Goal: Transaction & Acquisition: Subscribe to service/newsletter

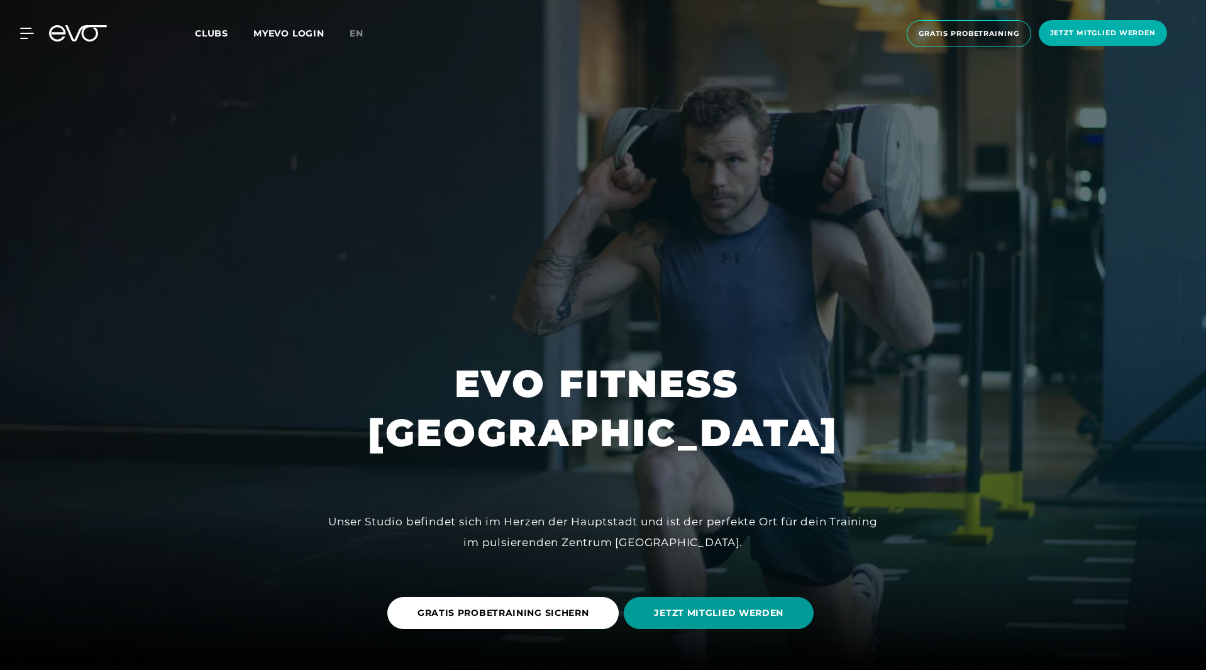
click at [729, 604] on span "JETZT MITGLIED WERDEN" at bounding box center [719, 613] width 190 height 32
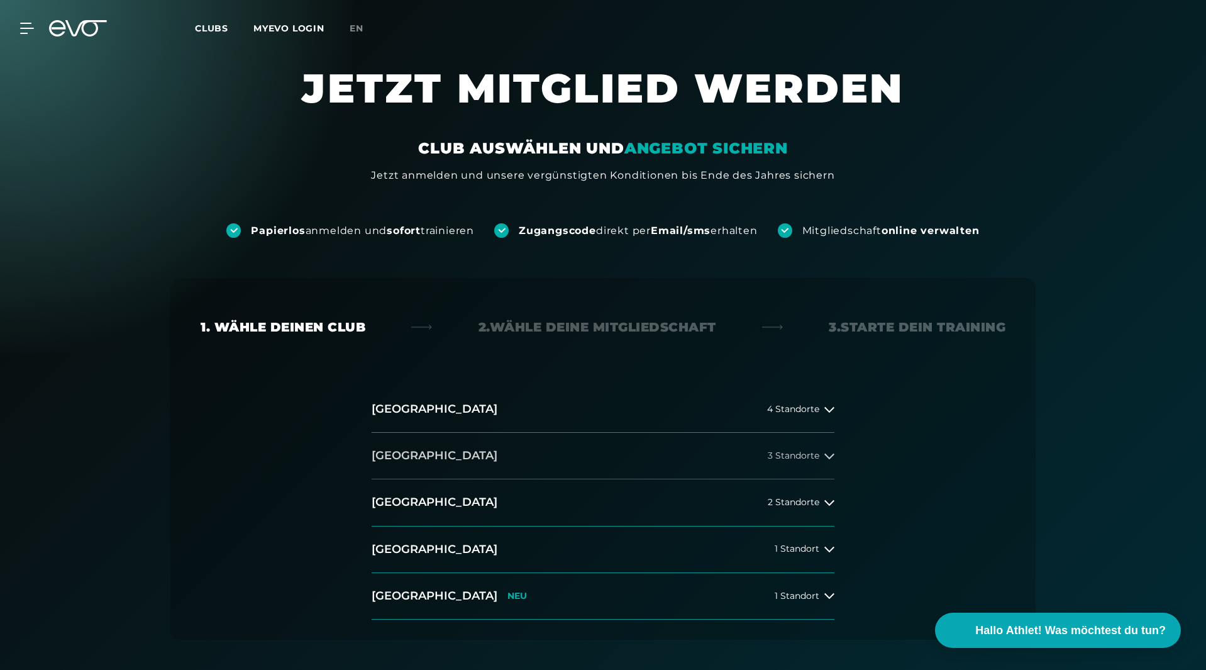
click at [791, 458] on span "3 Standorte" at bounding box center [794, 455] width 52 height 9
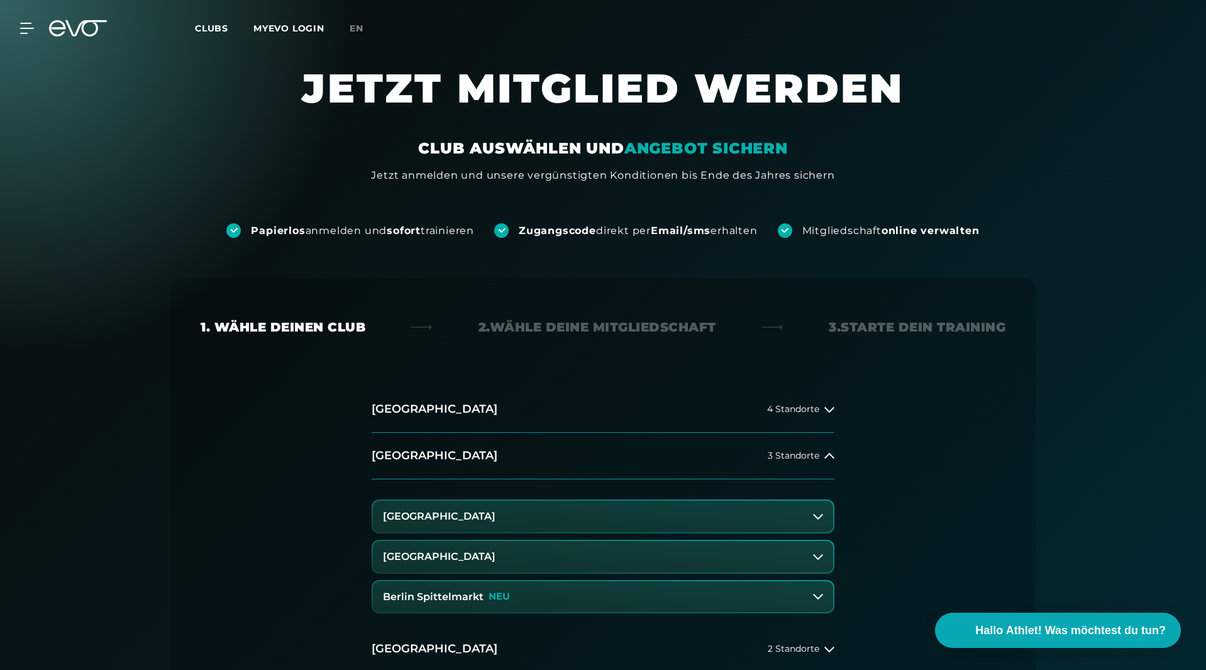
click at [728, 517] on button "[GEOGRAPHIC_DATA]" at bounding box center [603, 516] width 460 height 31
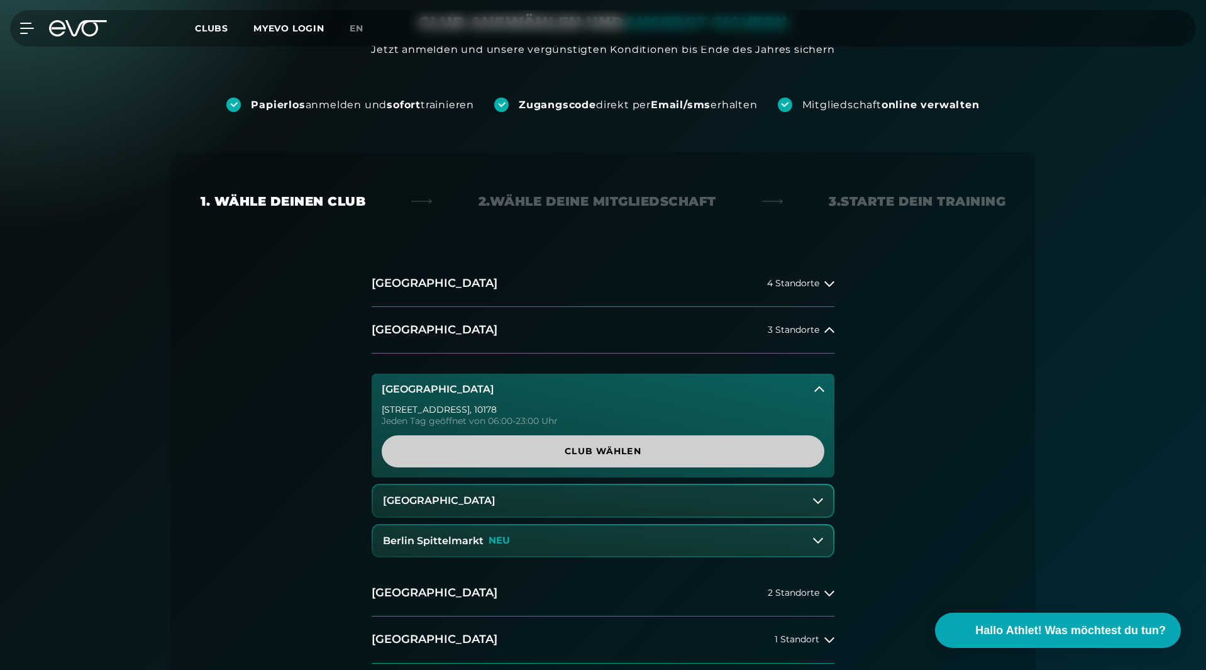
click at [687, 451] on span "Club wählen" at bounding box center [603, 451] width 382 height 13
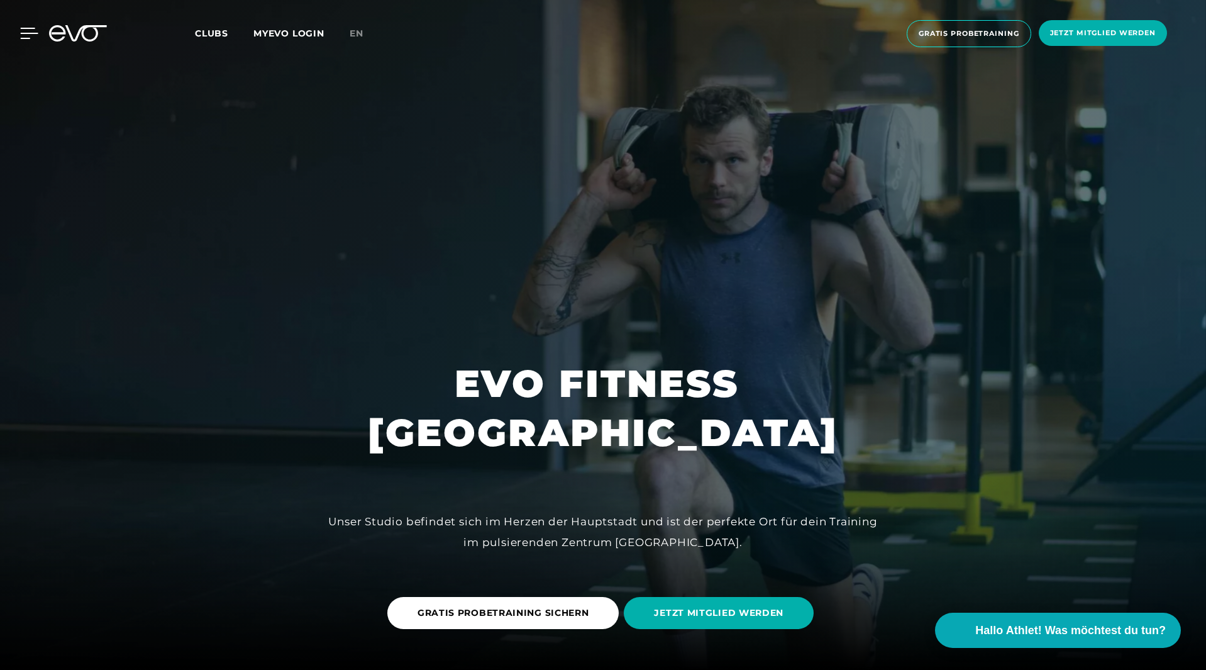
click at [23, 32] on icon at bounding box center [29, 33] width 18 height 11
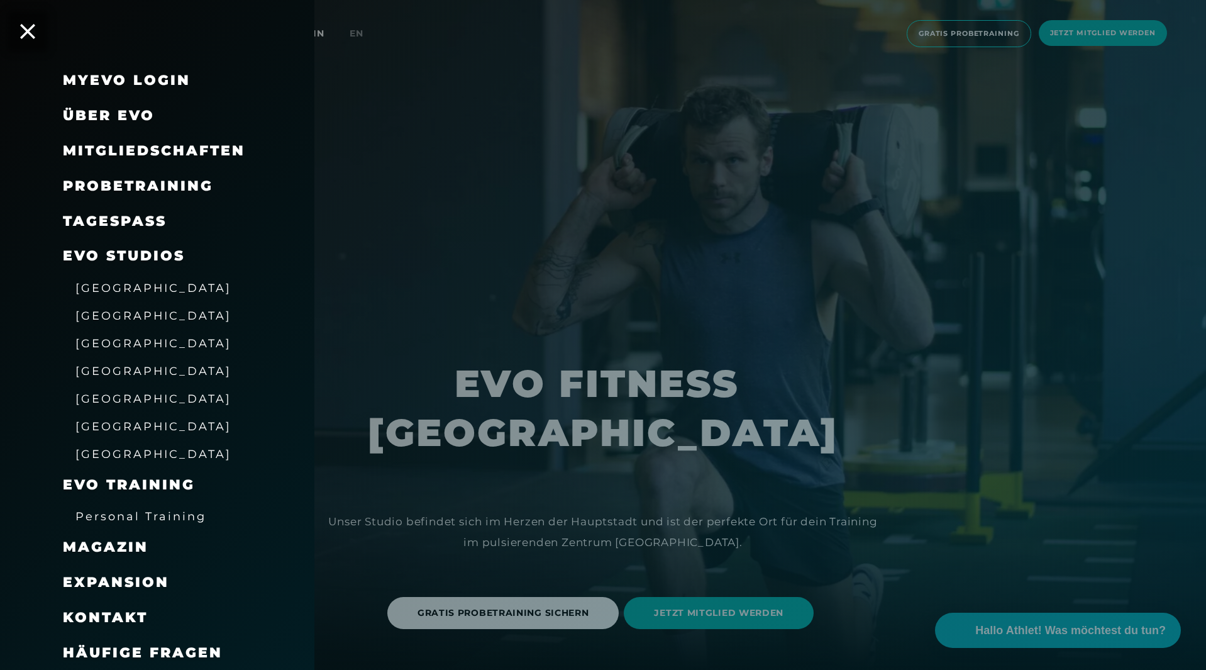
click at [103, 117] on span "Über EVO" at bounding box center [109, 115] width 92 height 17
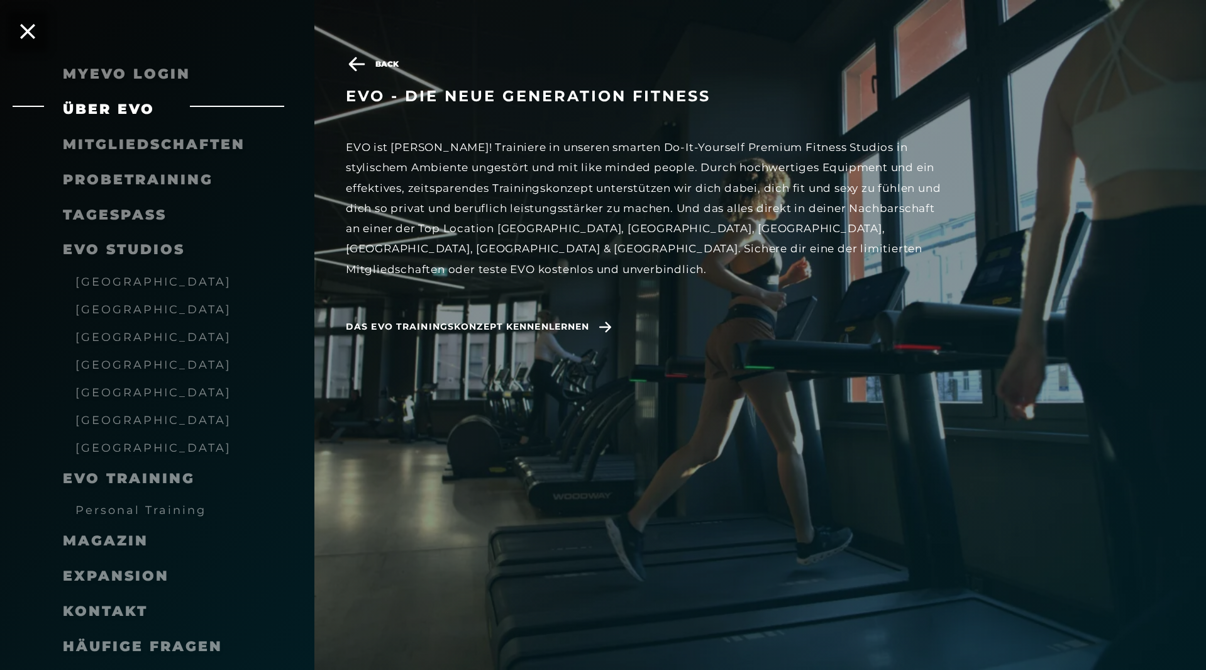
scroll to position [38, 0]
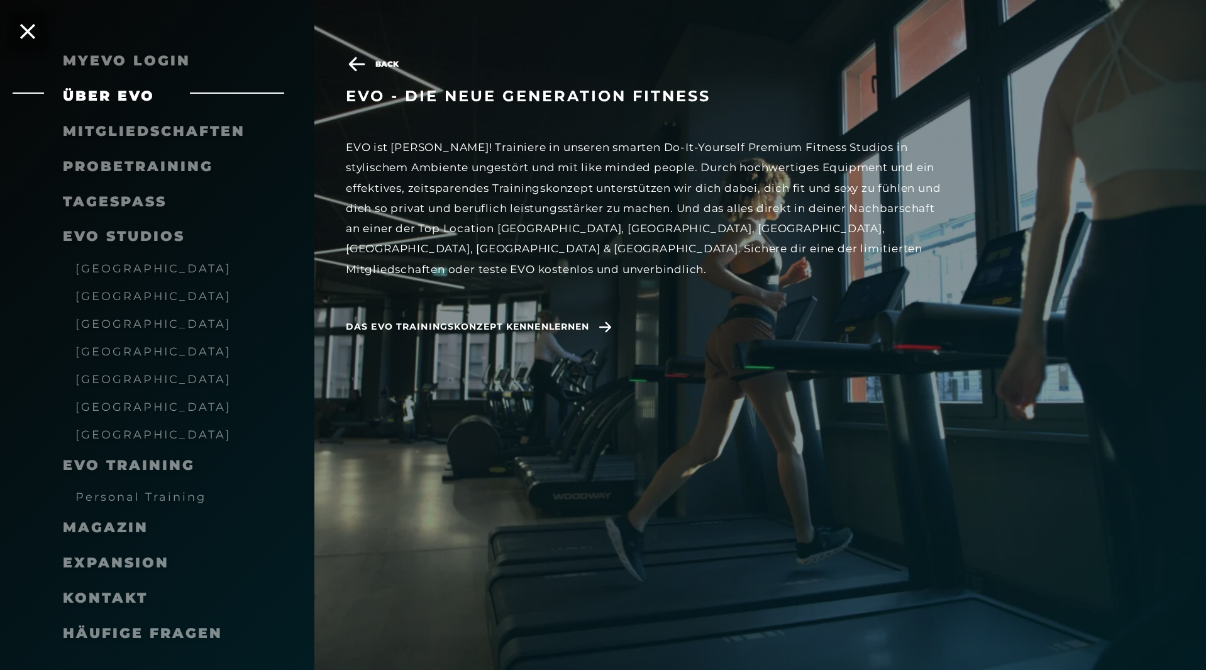
click at [97, 292] on span "[GEOGRAPHIC_DATA]" at bounding box center [153, 295] width 156 height 13
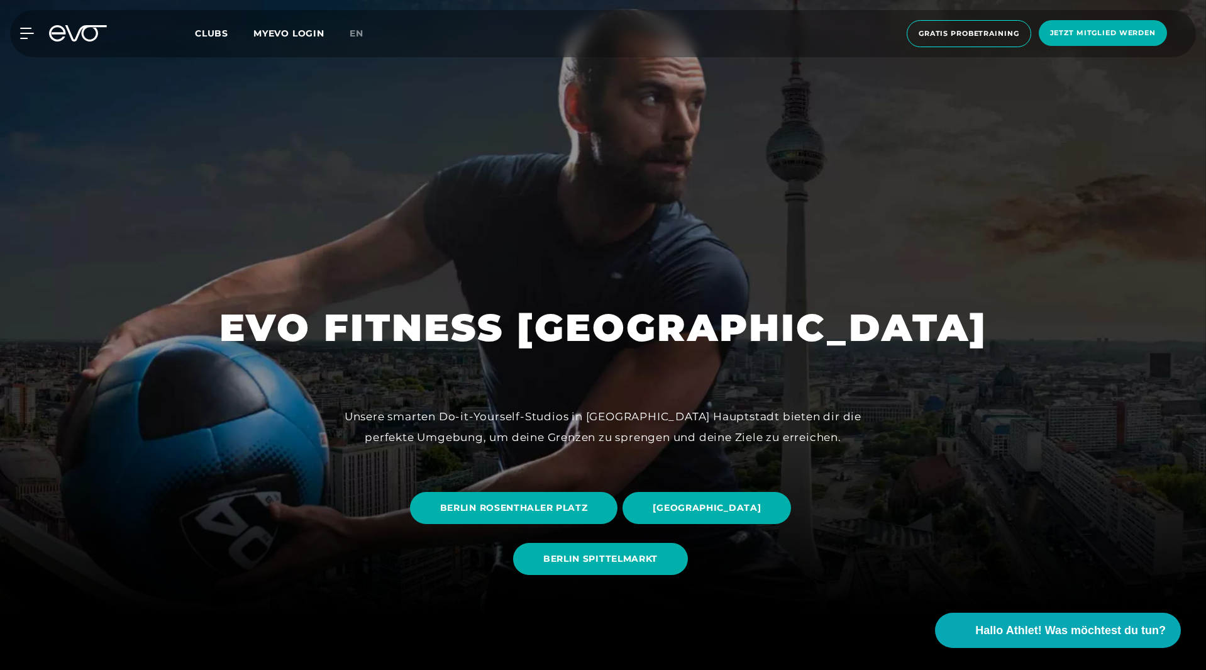
scroll to position [189, 0]
